Goal: Communication & Community: Answer question/provide support

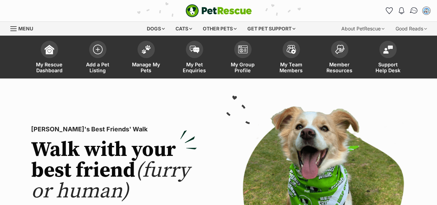
click at [416, 9] on img "Conversations" at bounding box center [413, 10] width 9 height 9
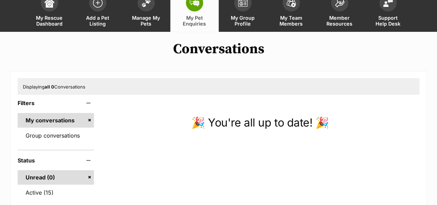
scroll to position [48, 0]
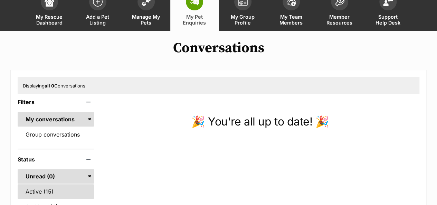
click at [38, 194] on link "Active (15)" at bounding box center [56, 191] width 76 height 15
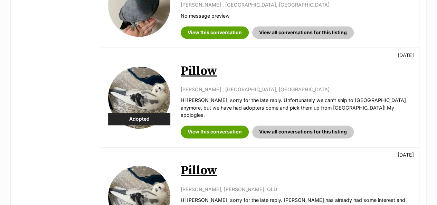
scroll to position [472, 0]
